Goal: Transaction & Acquisition: Purchase product/service

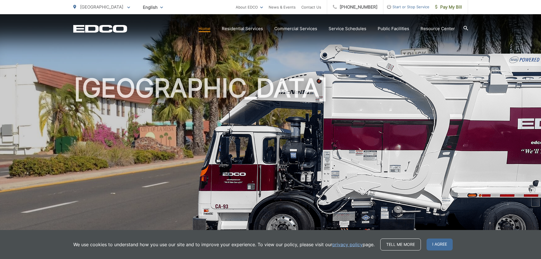
click at [210, 28] on link "Home" at bounding box center [204, 28] width 12 height 7
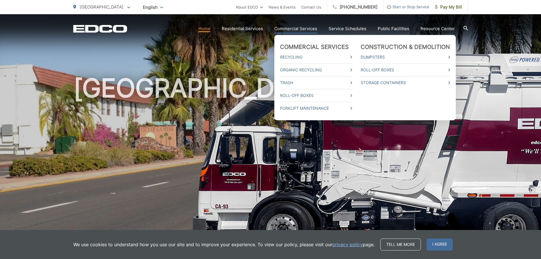
click at [285, 30] on link "Commercial Services" at bounding box center [295, 28] width 43 height 7
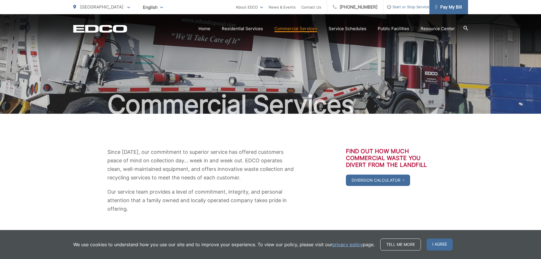
click at [447, 8] on span "Pay My Bill" at bounding box center [448, 7] width 27 height 7
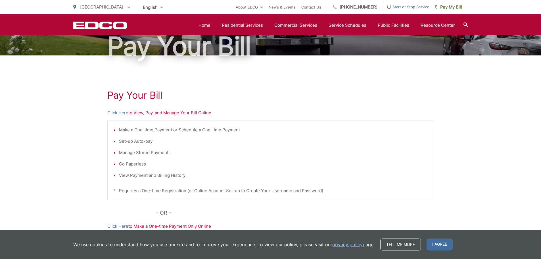
scroll to position [57, 0]
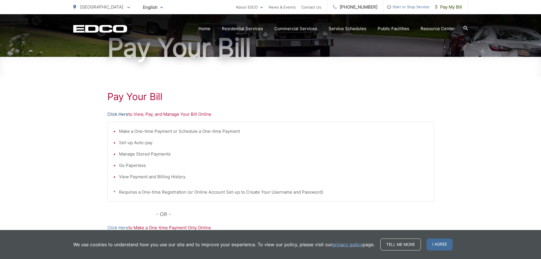
click at [122, 116] on link "Click Here" at bounding box center [117, 114] width 21 height 7
